Goal: Task Accomplishment & Management: Use online tool/utility

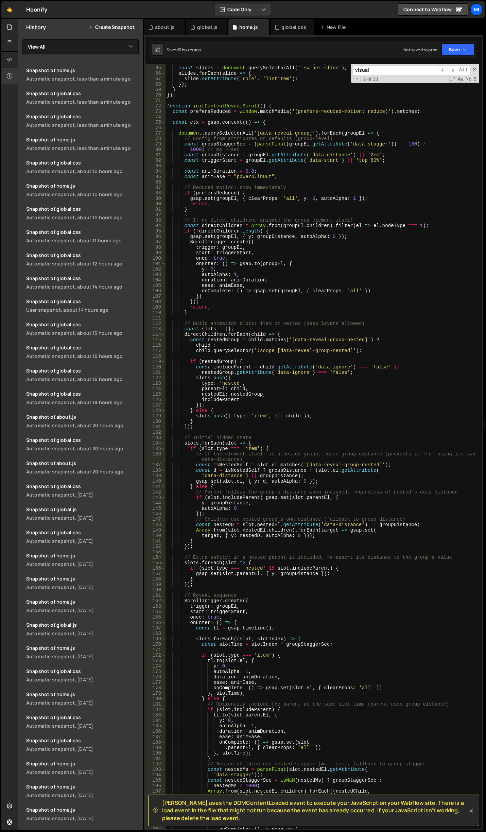
scroll to position [367, 0]
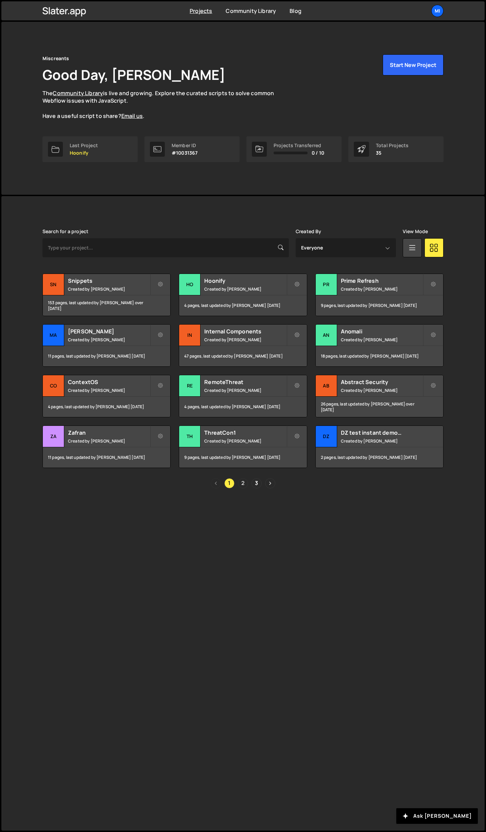
click at [241, 482] on link "2" at bounding box center [243, 483] width 10 height 10
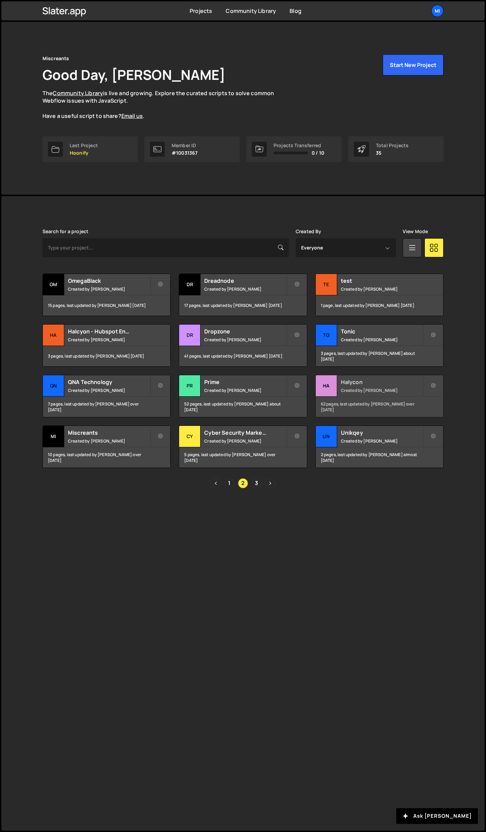
click at [391, 384] on h2 "Halycon" at bounding box center [382, 381] width 82 height 7
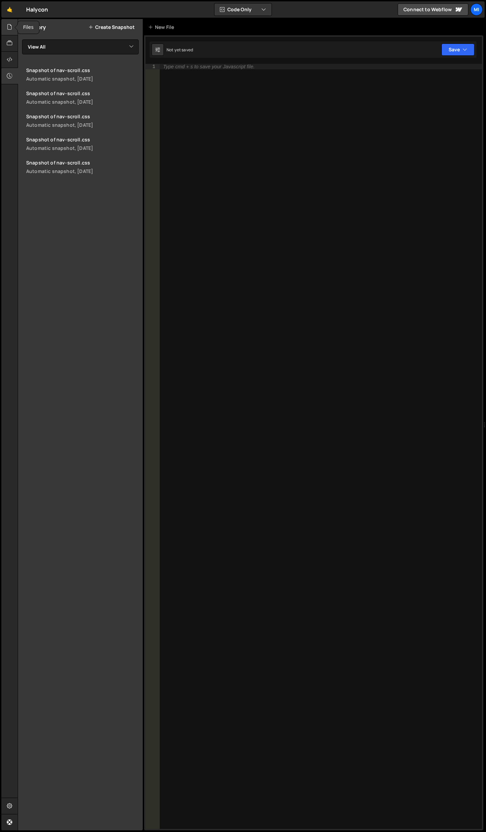
click at [9, 29] on icon at bounding box center [9, 26] width 5 height 7
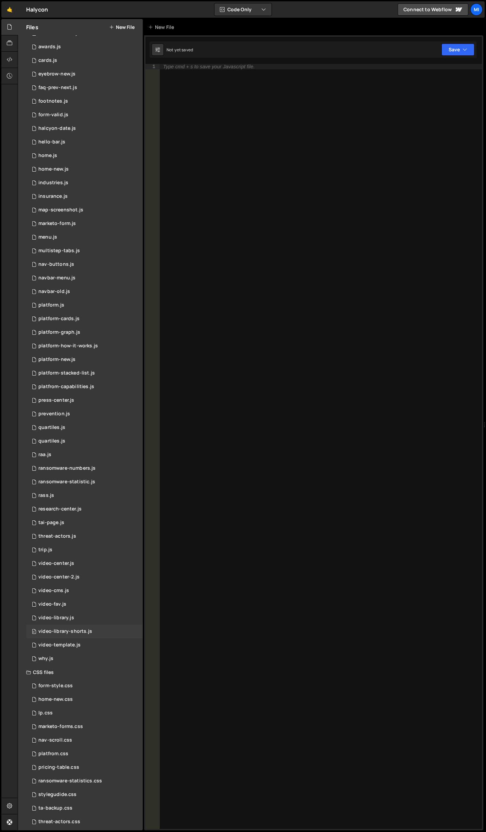
scroll to position [55, 0]
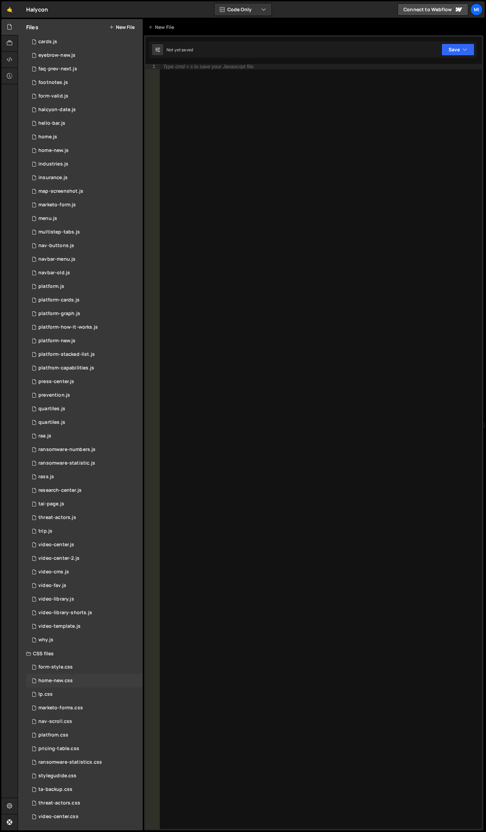
click at [80, 682] on div "home-new.css 0" at bounding box center [84, 681] width 117 height 14
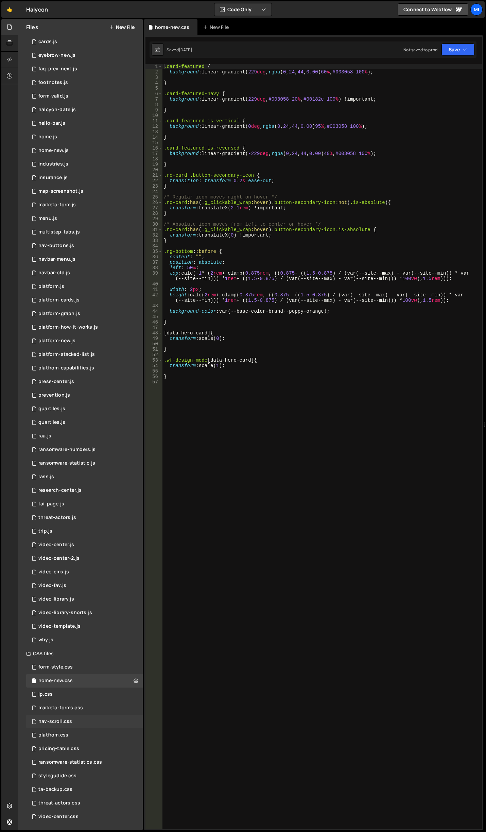
click at [79, 723] on div "nav-scroll.css 0" at bounding box center [84, 722] width 117 height 14
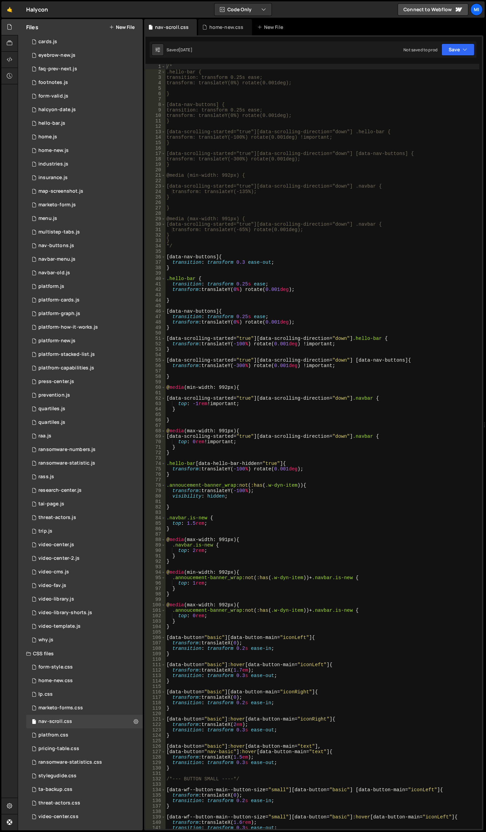
click at [361, 274] on div "/* .hello-bar { transition: transform 0.25s ease; transform: translateY(0%) rot…" at bounding box center [322, 452] width 314 height 776
type input "f"
type input "u"
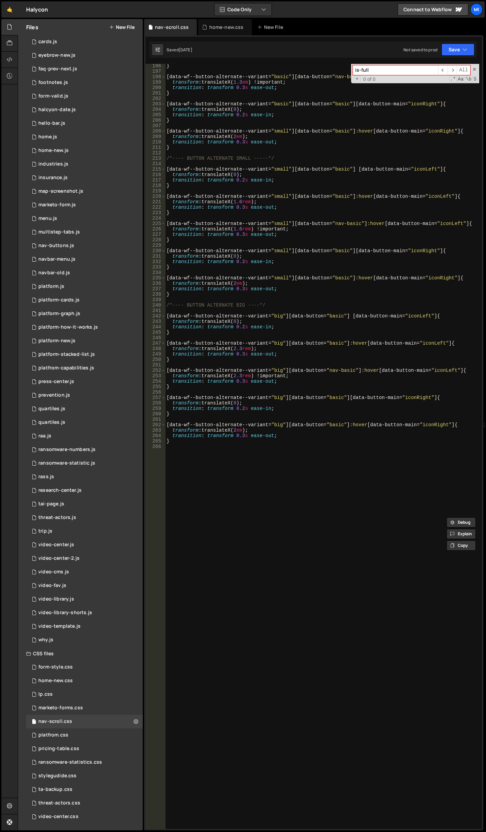
scroll to position [1062, 0]
type input "is-full"
click at [225, 730] on div "} [ data-wf--button-alternate--variant = " basic " ][ data-button = " nav-basic…" at bounding box center [322, 451] width 314 height 776
type textarea ".is-full"
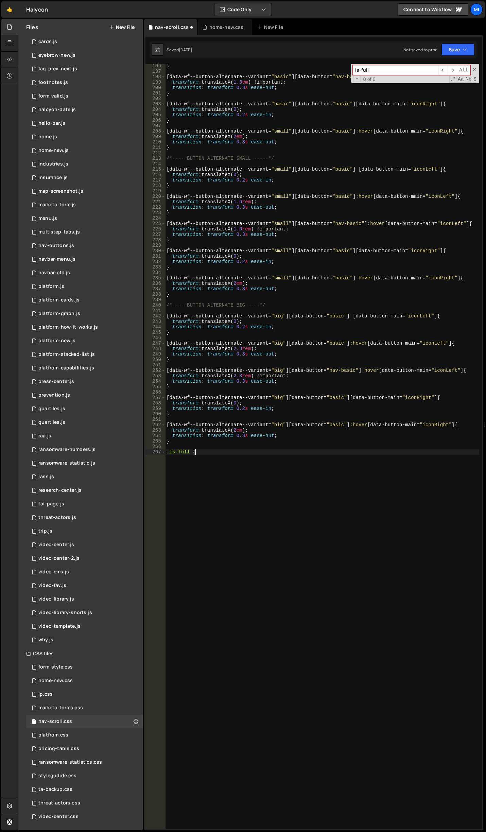
type textarea ".is-full {}"
type textarea "border: 0px;"
